Goal: Use online tool/utility: Utilize a website feature to perform a specific function

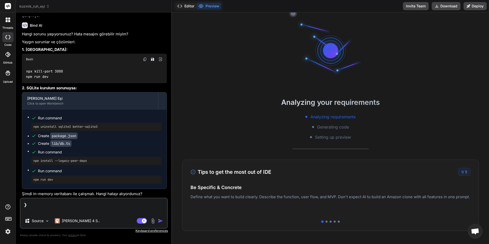
scroll to position [63, 0]
click at [185, 7] on button "Editor" at bounding box center [185, 6] width 21 height 7
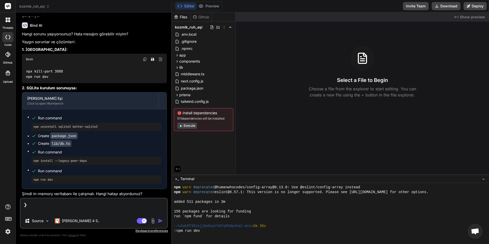
scroll to position [87, 0]
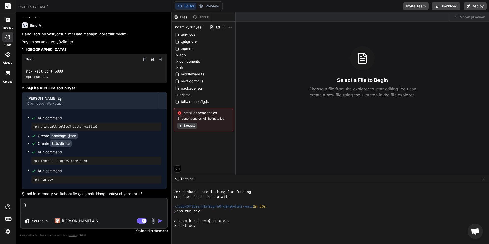
click at [190, 129] on div "Install dependencies 511 dependencies will be installed Execute" at bounding box center [203, 119] width 59 height 23
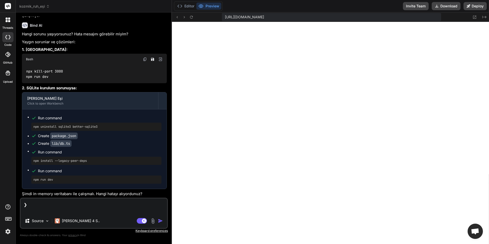
scroll to position [131, 0]
click at [193, 17] on icon at bounding box center [191, 17] width 4 height 4
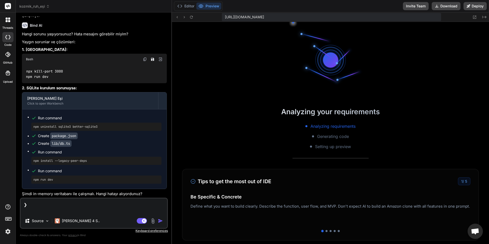
scroll to position [135, 0]
click at [185, 6] on button "Editor" at bounding box center [185, 6] width 21 height 7
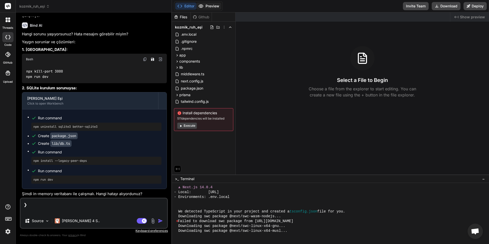
click at [207, 7] on button "Preview" at bounding box center [208, 6] width 25 height 7
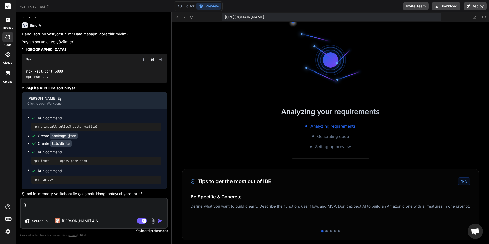
click at [174, 7] on div "Editor Preview" at bounding box center [198, 6] width 49 height 10
click at [189, 8] on button "Editor" at bounding box center [185, 6] width 21 height 7
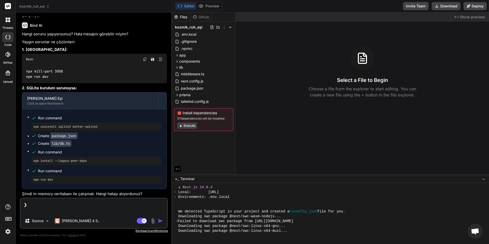
click at [194, 125] on button "Execute" at bounding box center [187, 126] width 20 height 6
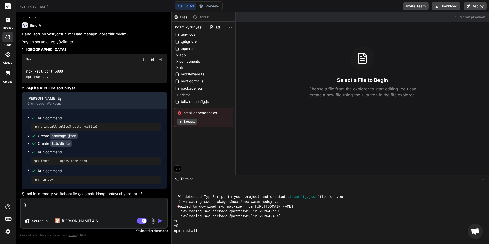
scroll to position [169, 0]
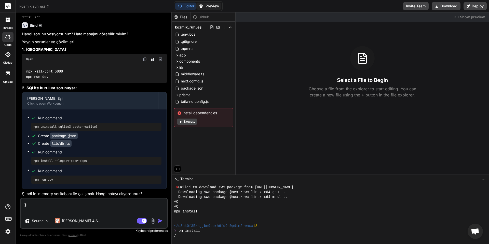
click at [207, 7] on button "Preview" at bounding box center [208, 6] width 25 height 7
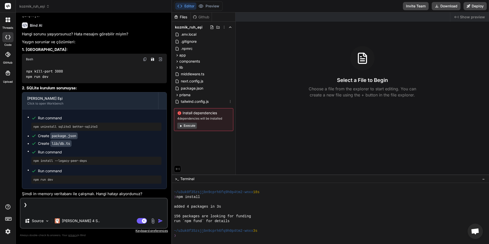
type textarea "x"
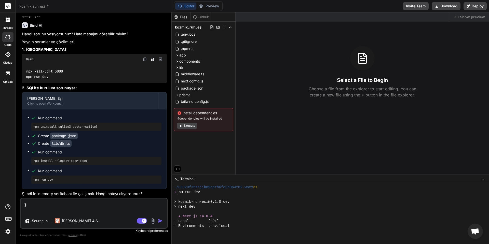
scroll to position [285, 0]
